Goal: Entertainment & Leisure: Consume media (video, audio)

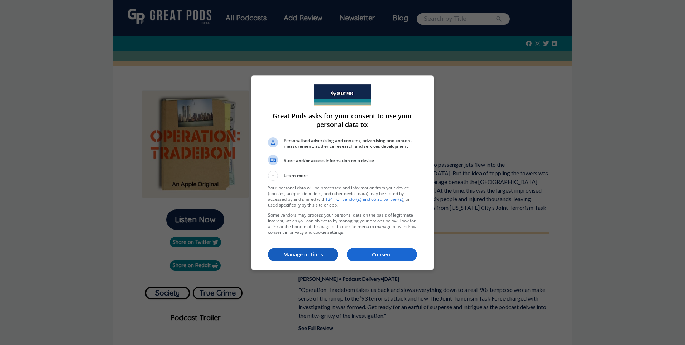
click at [297, 259] on button "Manage options" at bounding box center [303, 255] width 70 height 14
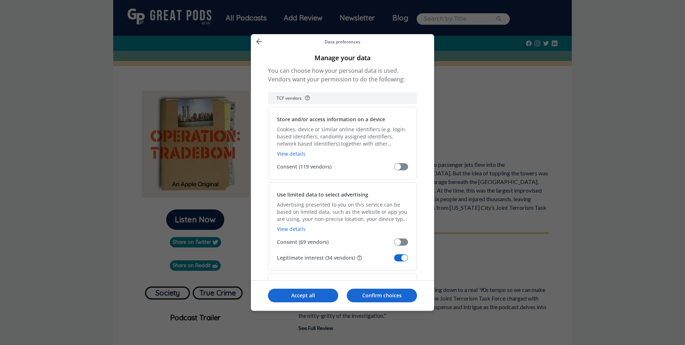
click at [402, 257] on span "Manage your data" at bounding box center [401, 257] width 14 height 7
click at [394, 260] on input "Legitimate interest (34 vendors)" at bounding box center [394, 260] width 0 height 0
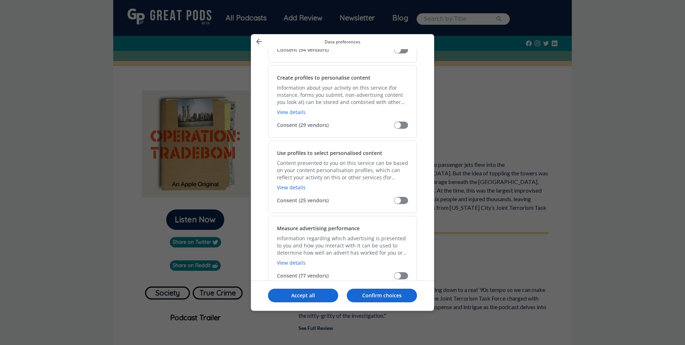
scroll to position [645, 0]
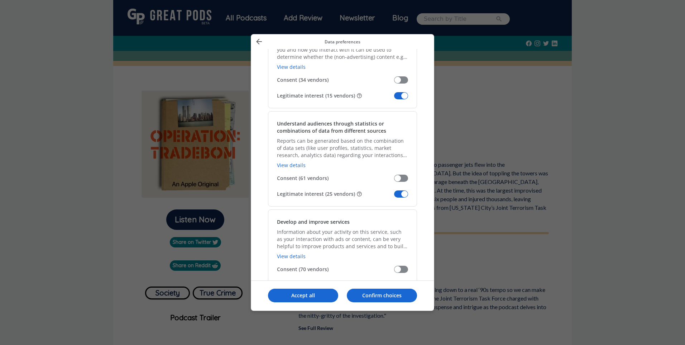
click at [403, 97] on span "Manage your data" at bounding box center [401, 95] width 14 height 7
click at [394, 98] on input "Legitimate interest (15 vendors)" at bounding box center [394, 98] width 0 height 0
click at [404, 196] on span "Manage your data" at bounding box center [401, 193] width 14 height 7
click at [394, 196] on input "Legitimate interest (25 vendors)" at bounding box center [394, 196] width 0 height 0
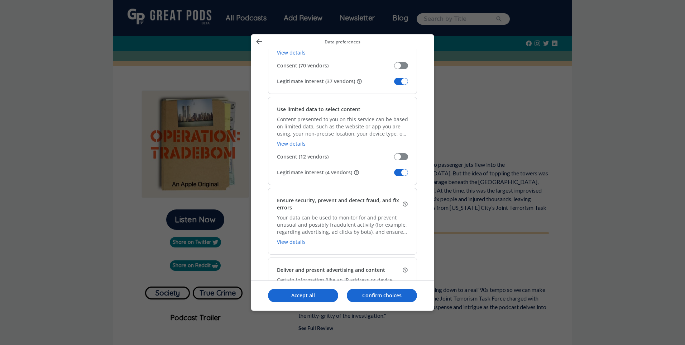
scroll to position [789, 0]
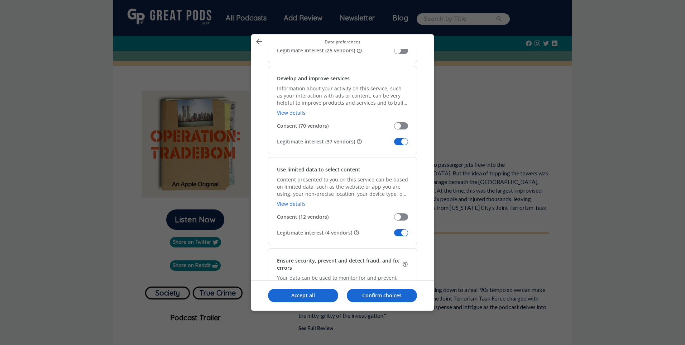
click at [401, 141] on span "Manage your data" at bounding box center [401, 141] width 14 height 7
click at [394, 144] on input "Legitimate interest (37 vendors)" at bounding box center [394, 144] width 0 height 0
click at [403, 231] on span "Manage your data" at bounding box center [401, 232] width 14 height 7
click at [394, 235] on input "Legitimate interest (4 vendors)" at bounding box center [394, 235] width 0 height 0
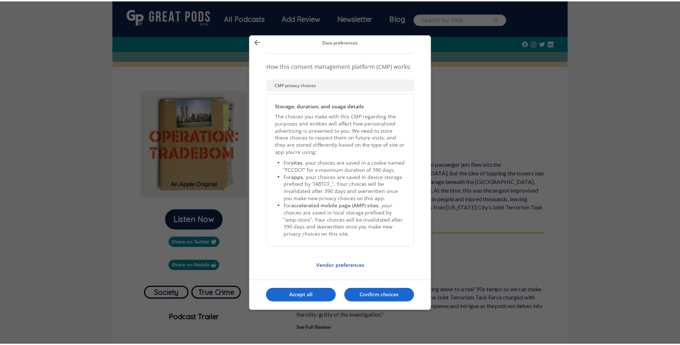
scroll to position [1445, 0]
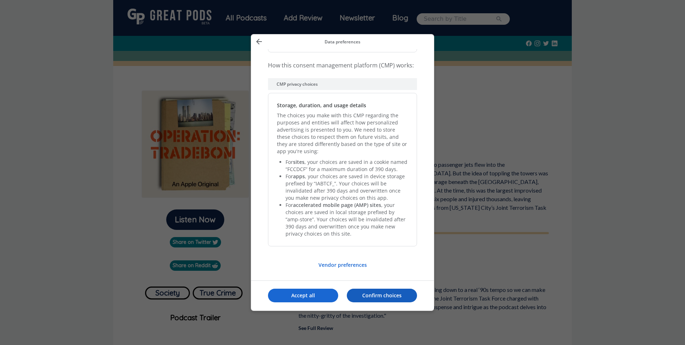
click at [378, 295] on p "Confirm choices" at bounding box center [382, 295] width 70 height 7
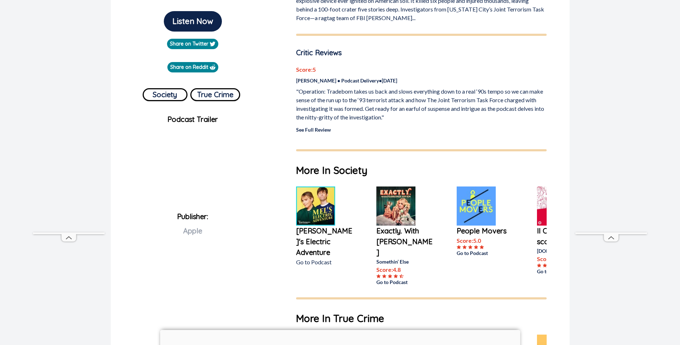
scroll to position [215, 0]
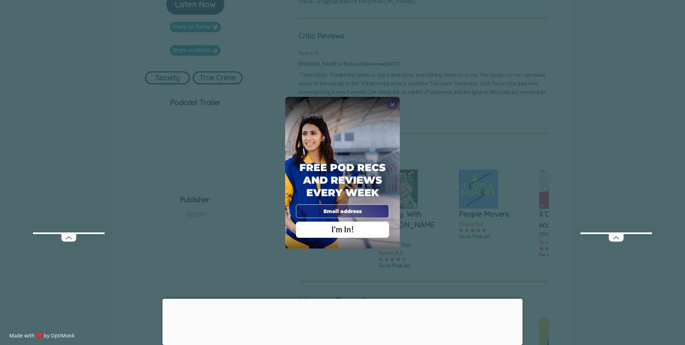
click at [395, 101] on div "X" at bounding box center [392, 104] width 11 height 11
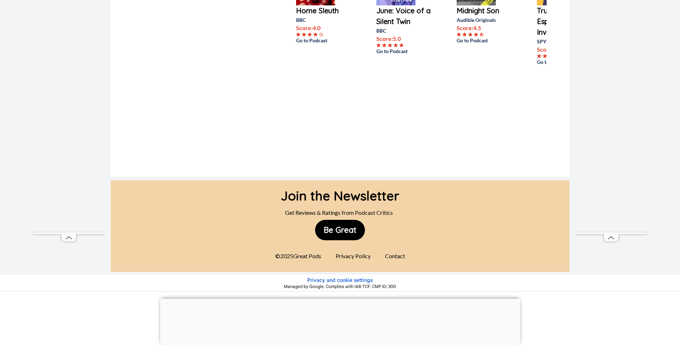
scroll to position [574, 0]
